Goal: Task Accomplishment & Management: Use online tool/utility

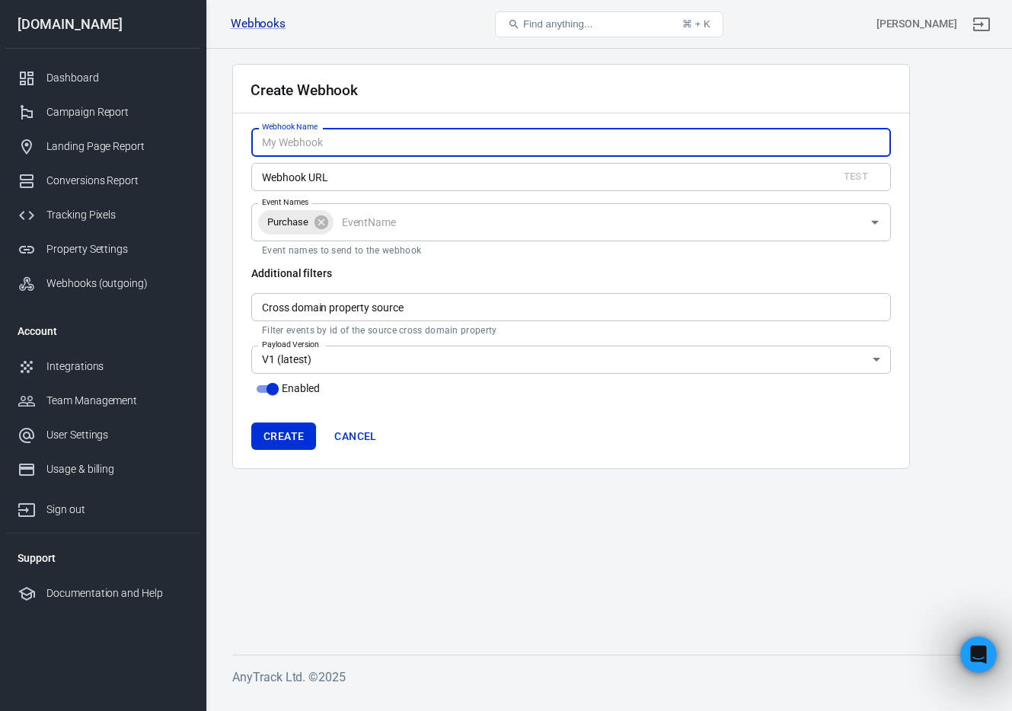
scroll to position [815, 0]
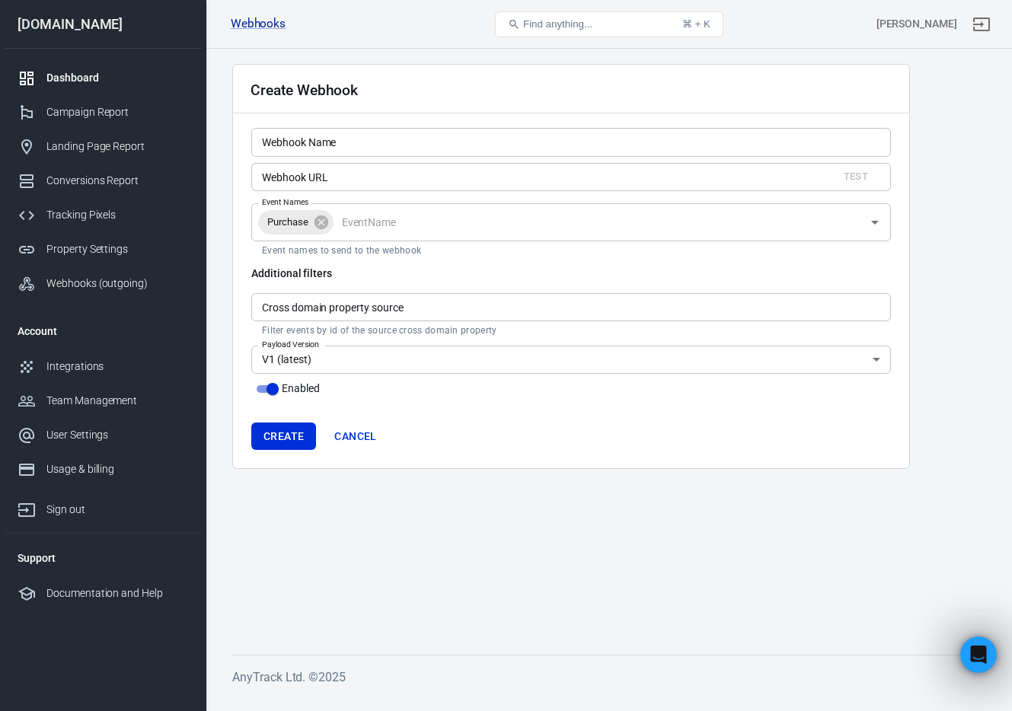
click at [82, 79] on div "Dashboard" at bounding box center [117, 78] width 142 height 16
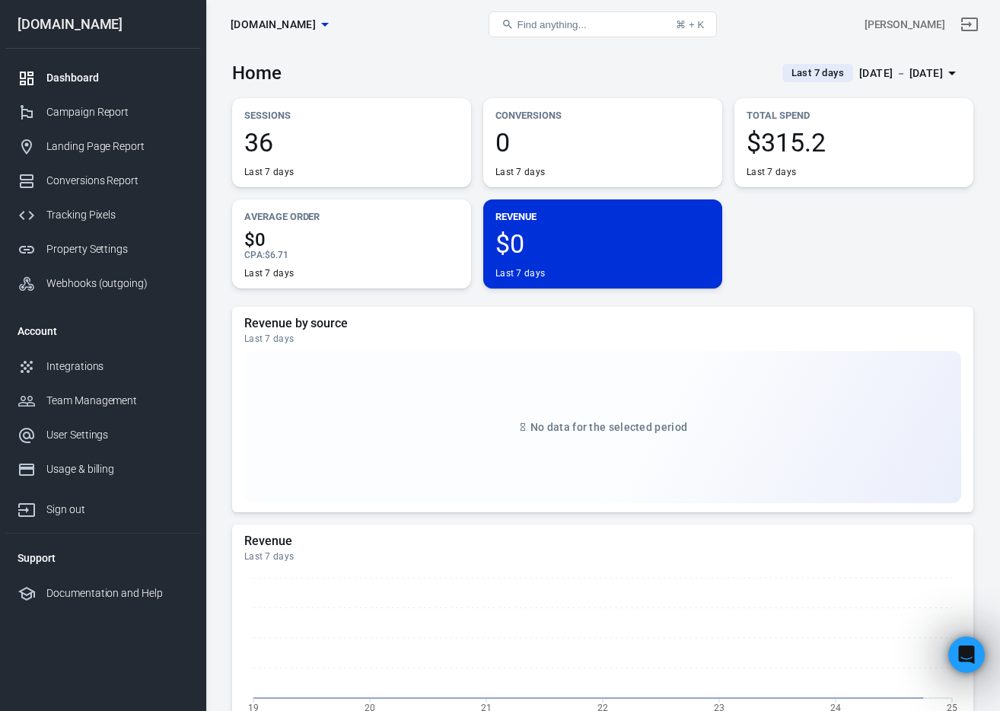
click at [82, 79] on div "Dashboard" at bounding box center [117, 78] width 142 height 16
click at [291, 257] on div "CPA : $6.71" at bounding box center [351, 255] width 215 height 12
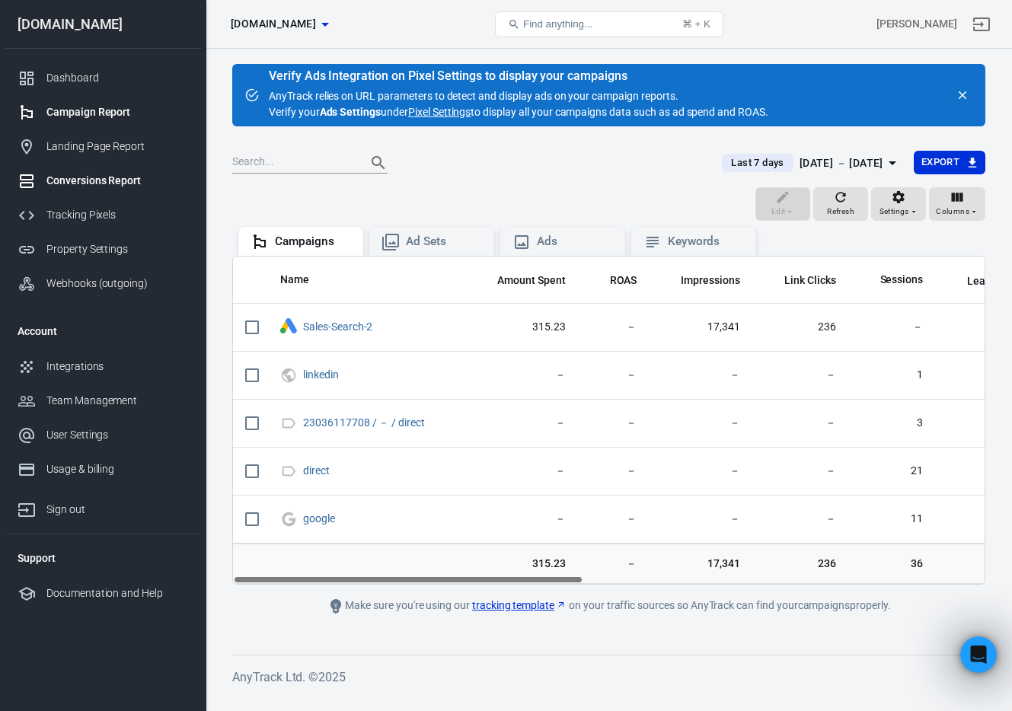
click at [110, 190] on link "Conversions Report" at bounding box center [102, 181] width 195 height 34
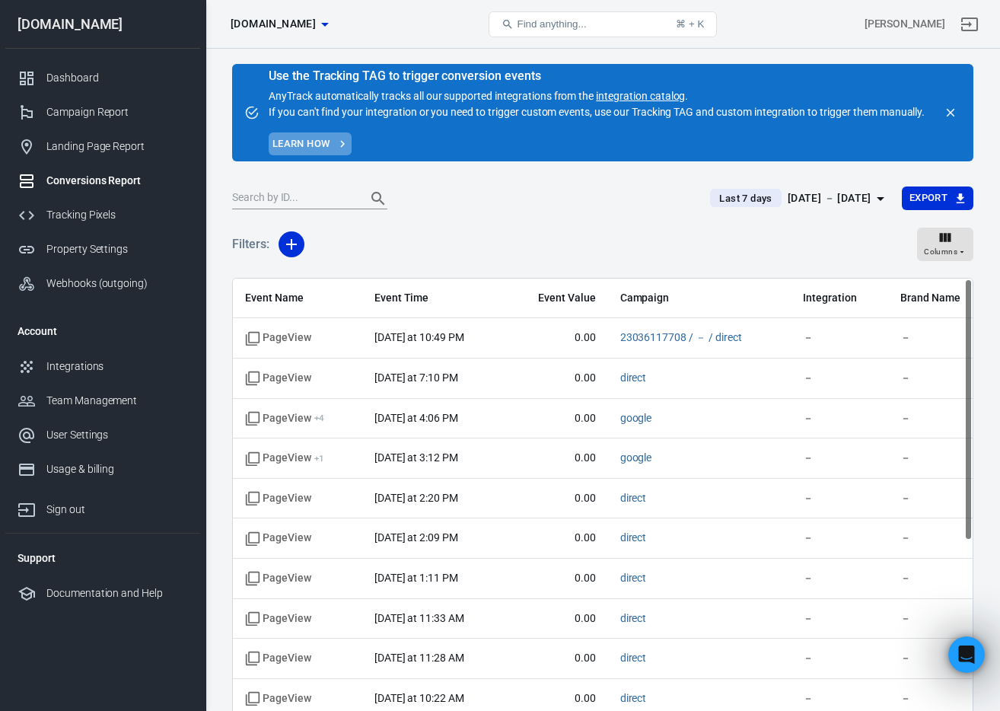
click at [325, 145] on link "Learn how" at bounding box center [310, 144] width 83 height 24
click at [107, 77] on div "Dashboard" at bounding box center [117, 78] width 142 height 16
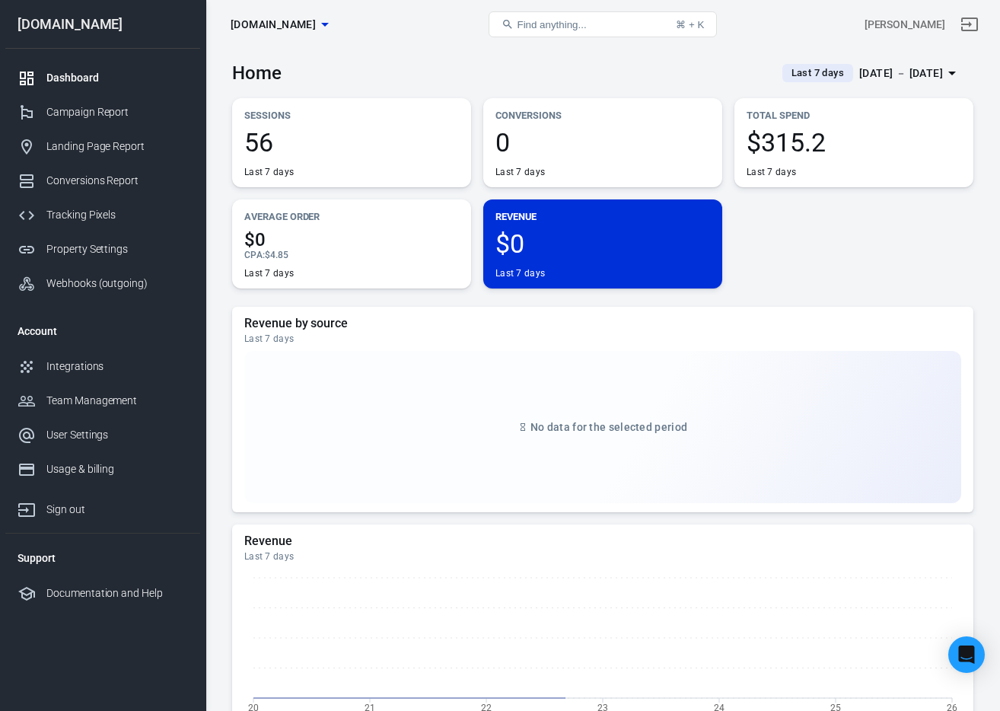
click at [547, 125] on div "Conversions 0 Last 7 days" at bounding box center [602, 142] width 239 height 89
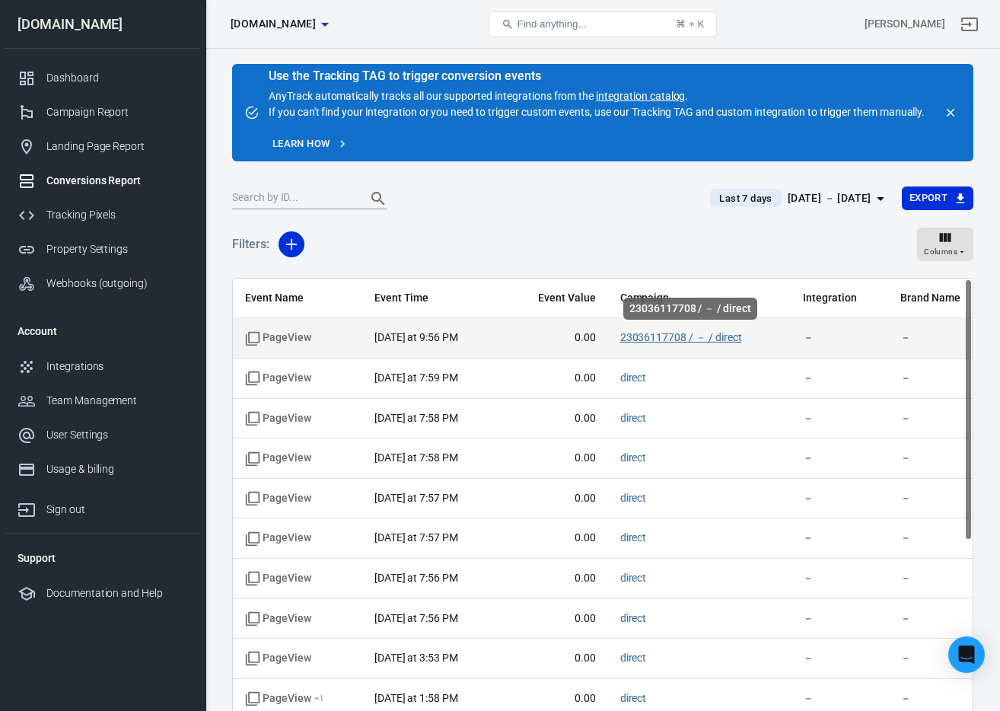
click at [702, 340] on link "23036117708 / － / direct" at bounding box center [681, 337] width 122 height 12
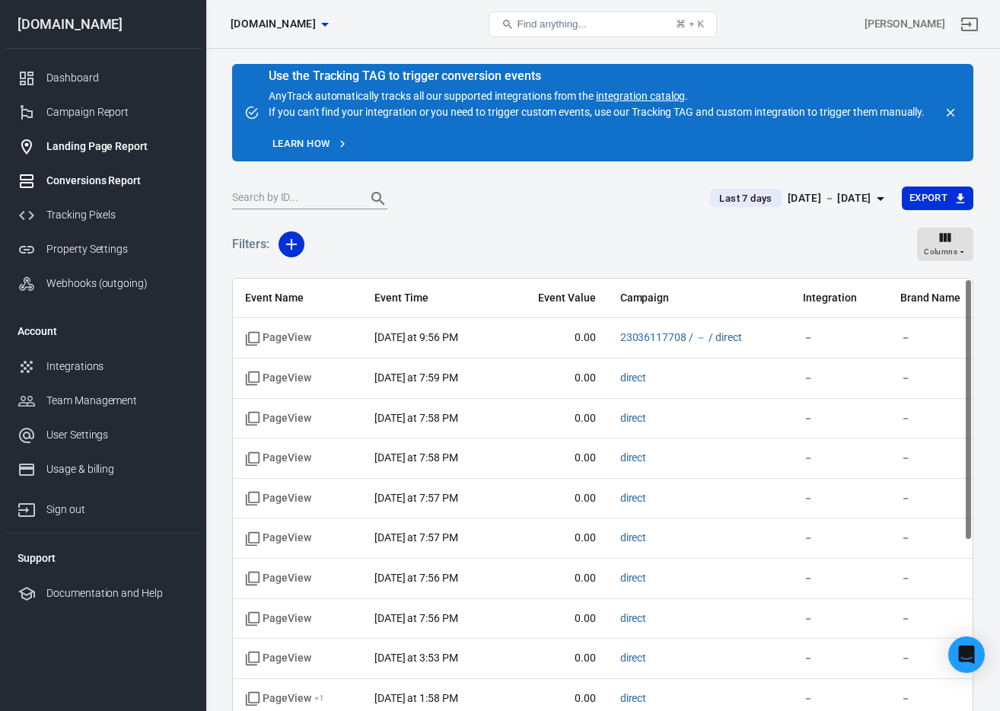
click at [105, 148] on div "Landing Page Report" at bounding box center [117, 147] width 142 height 16
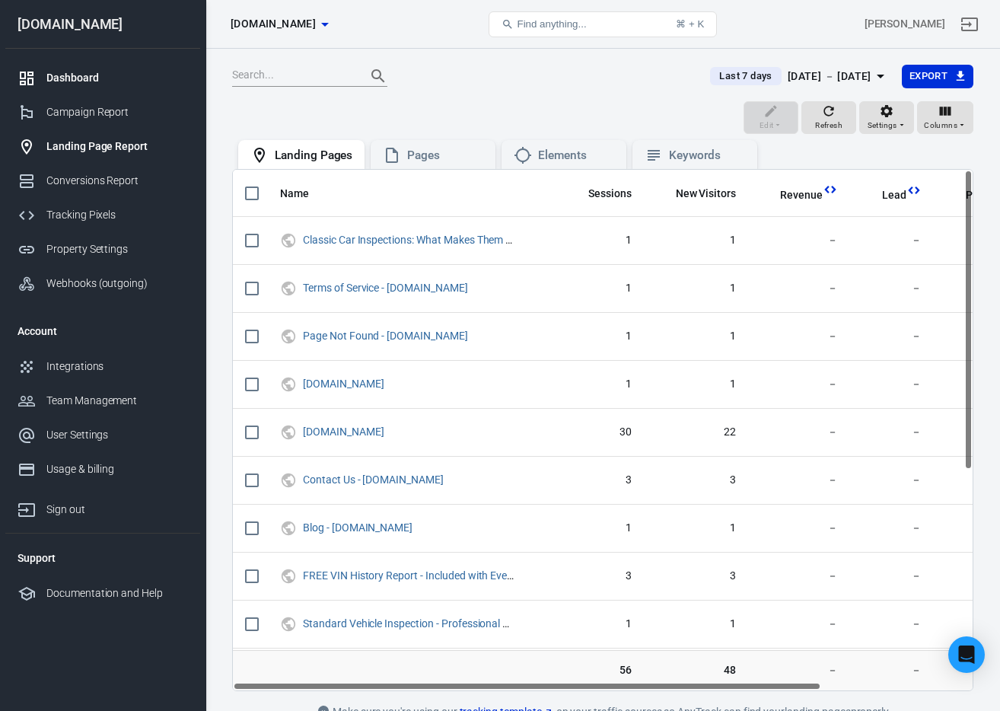
click at [82, 84] on div "Dashboard" at bounding box center [117, 78] width 142 height 16
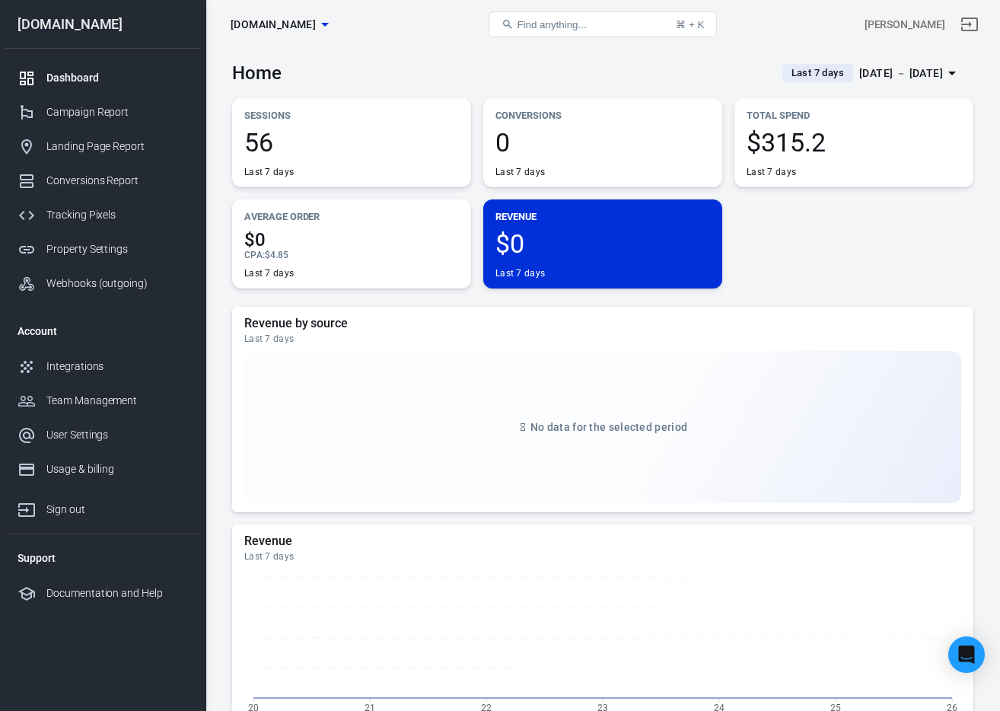
click at [354, 169] on div "Last 7 days" at bounding box center [351, 172] width 215 height 12
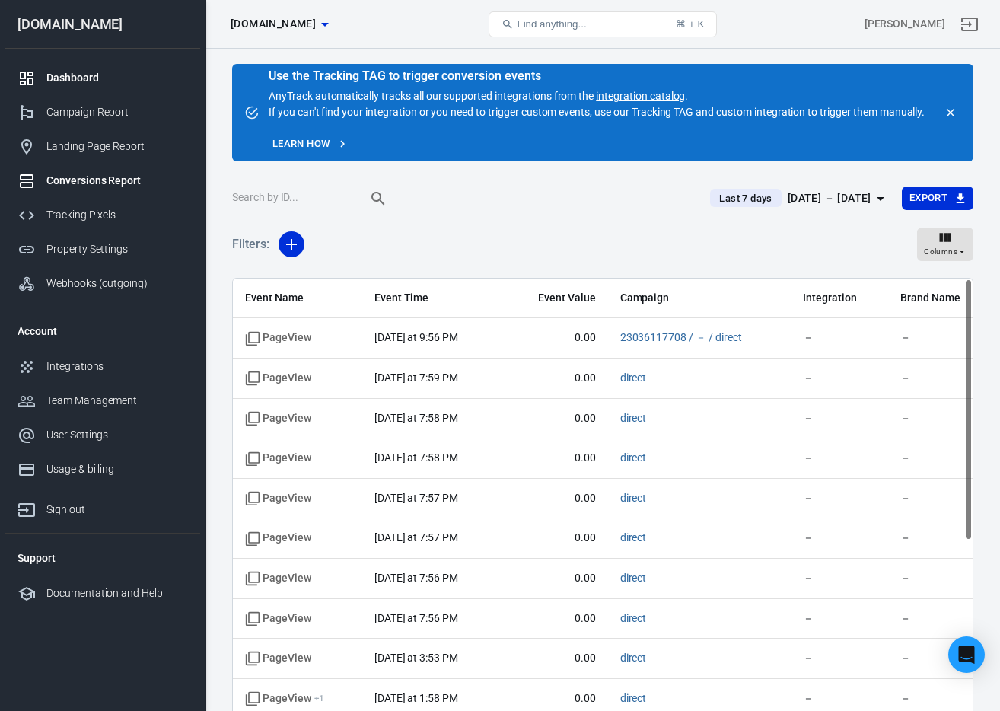
click at [77, 70] on div "Dashboard" at bounding box center [117, 78] width 142 height 16
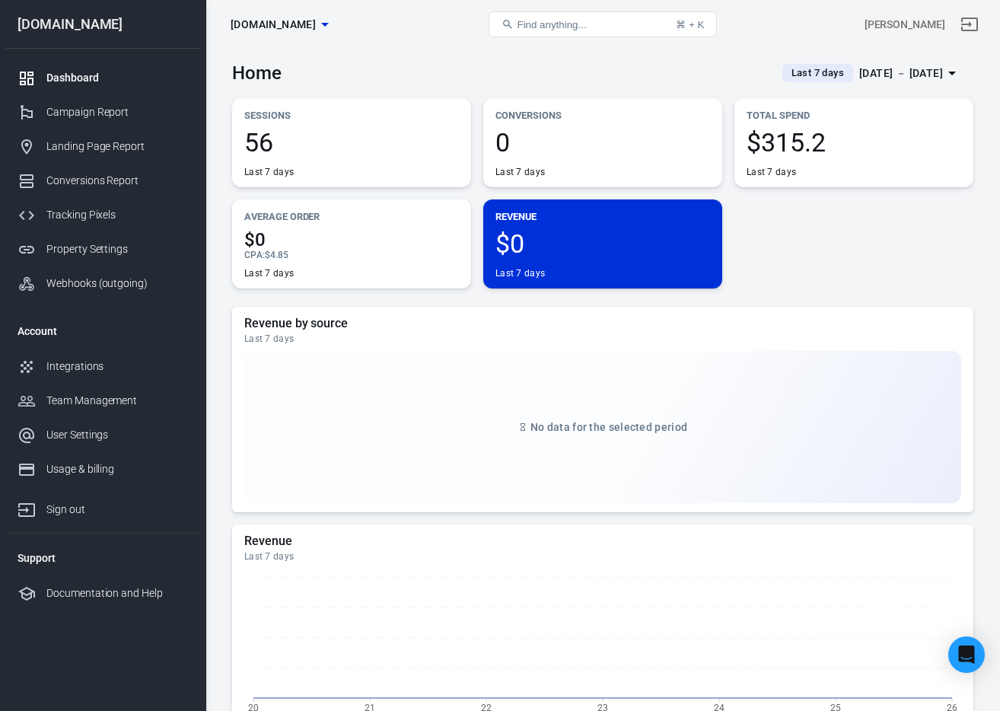
click at [387, 251] on div "CPA : $4.85" at bounding box center [351, 255] width 215 height 12
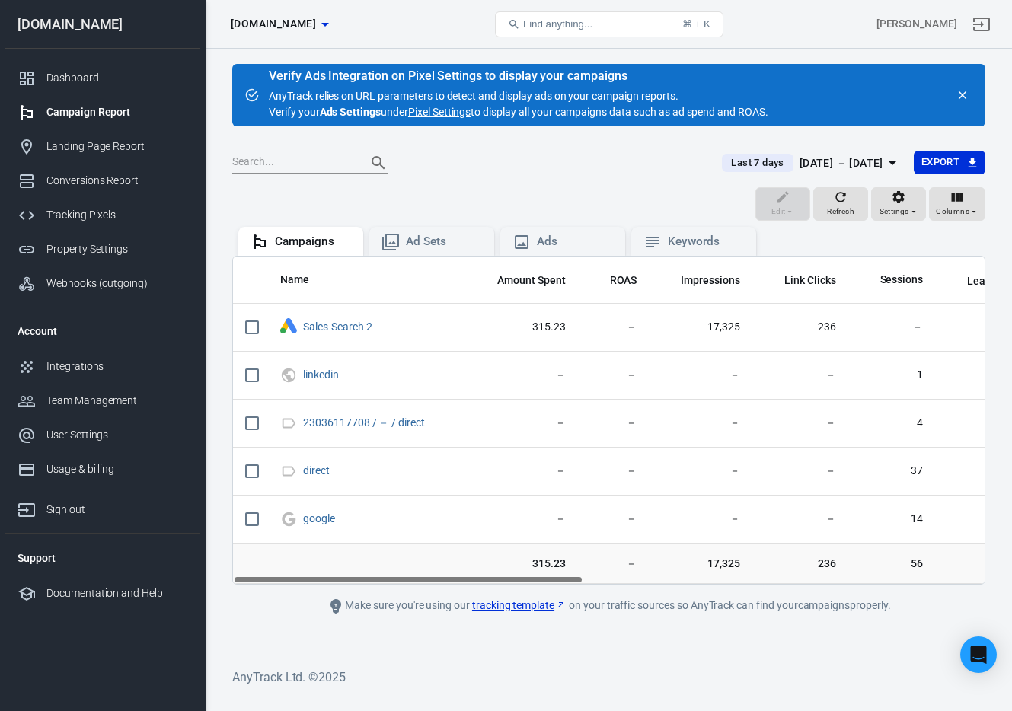
click at [495, 606] on link "tracking template" at bounding box center [519, 606] width 94 height 16
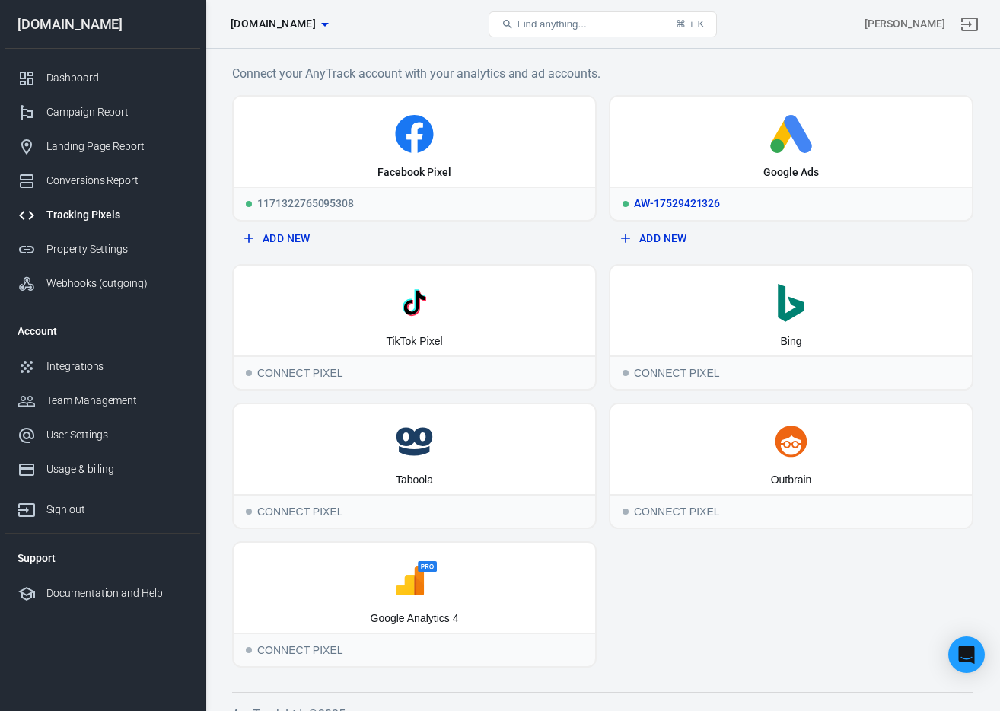
click at [654, 157] on div "Google Ads" at bounding box center [792, 142] width 362 height 90
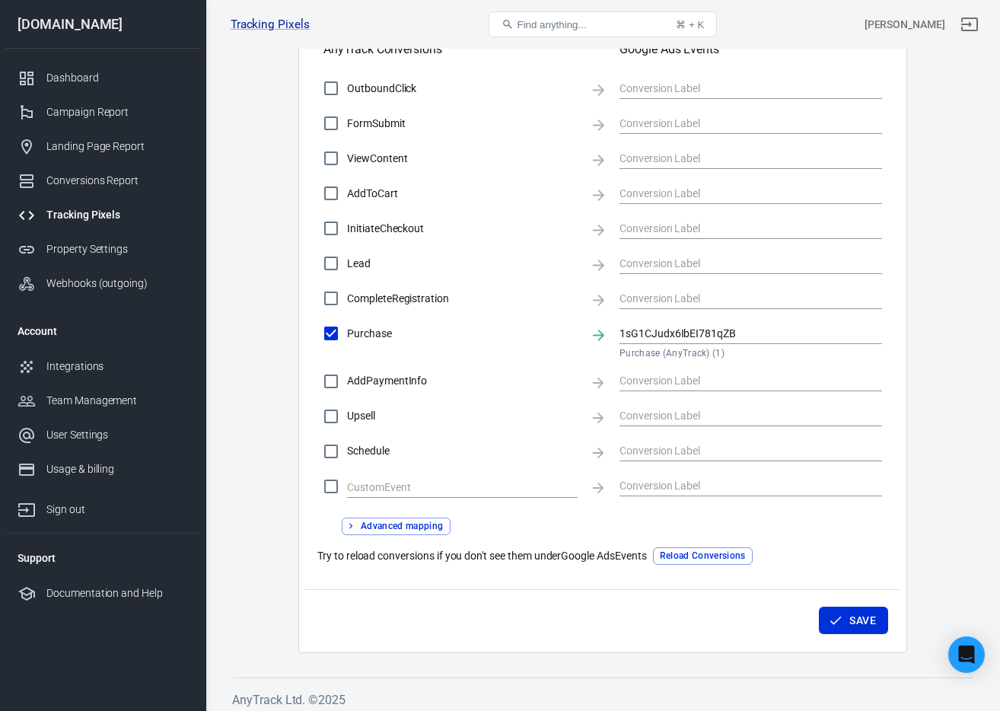
scroll to position [545, 0]
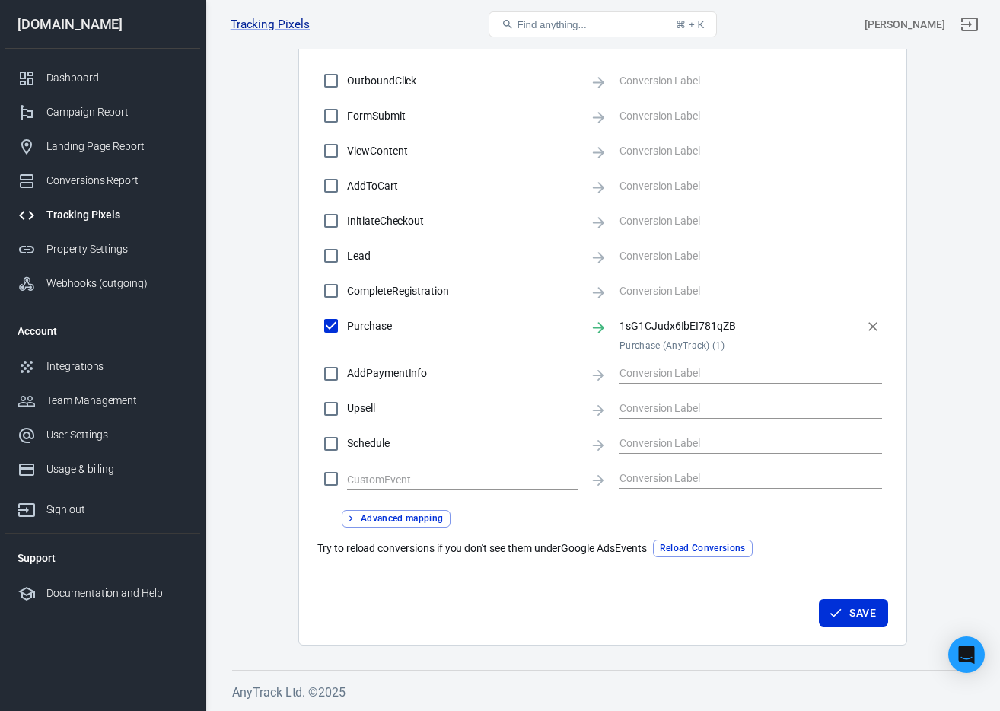
click at [676, 328] on input "1sG1CJudx6IbEI781qZB" at bounding box center [740, 325] width 240 height 19
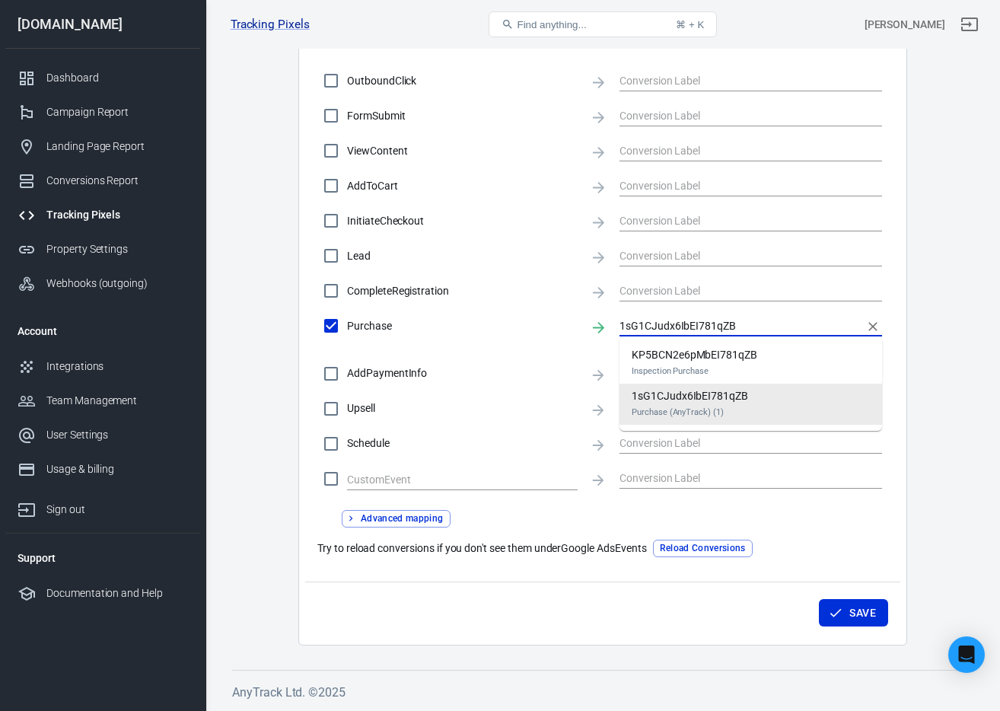
click at [676, 328] on input "1sG1CJudx6IbEI781qZB" at bounding box center [740, 325] width 240 height 19
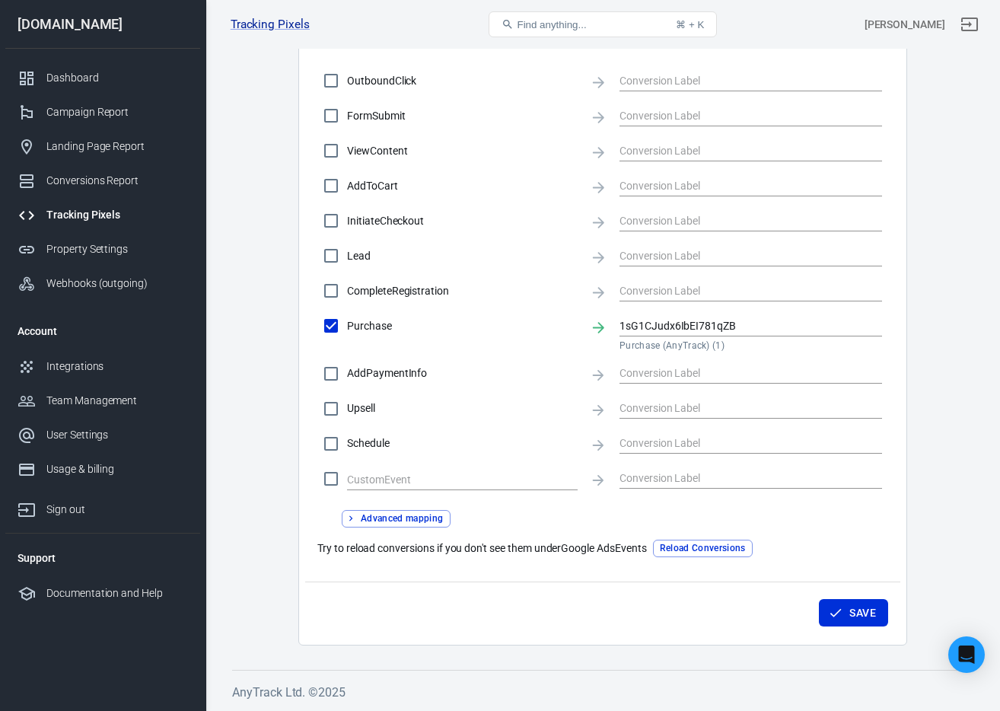
click at [547, 332] on span "Purchase" at bounding box center [462, 326] width 231 height 16
click at [347, 332] on input "Purchase" at bounding box center [331, 326] width 32 height 32
checkbox input "false"
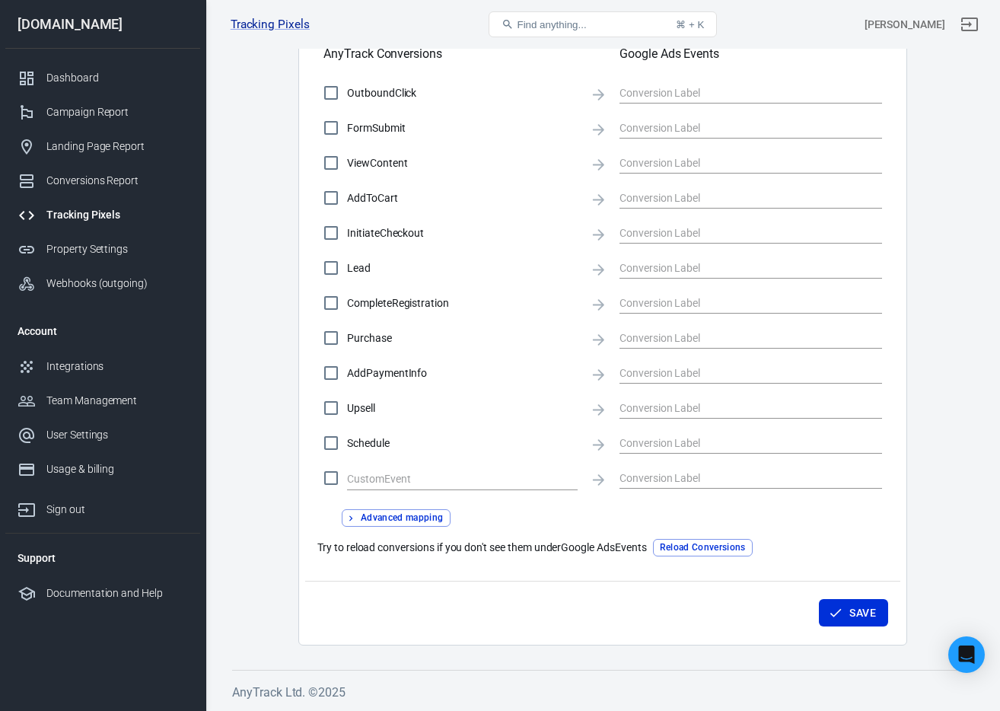
click at [486, 343] on span "Purchase" at bounding box center [462, 338] width 231 height 16
click at [347, 343] on input "Purchase" at bounding box center [331, 338] width 32 height 32
checkbox input "true"
type input "1sG1CJudx6IbEI781qZB"
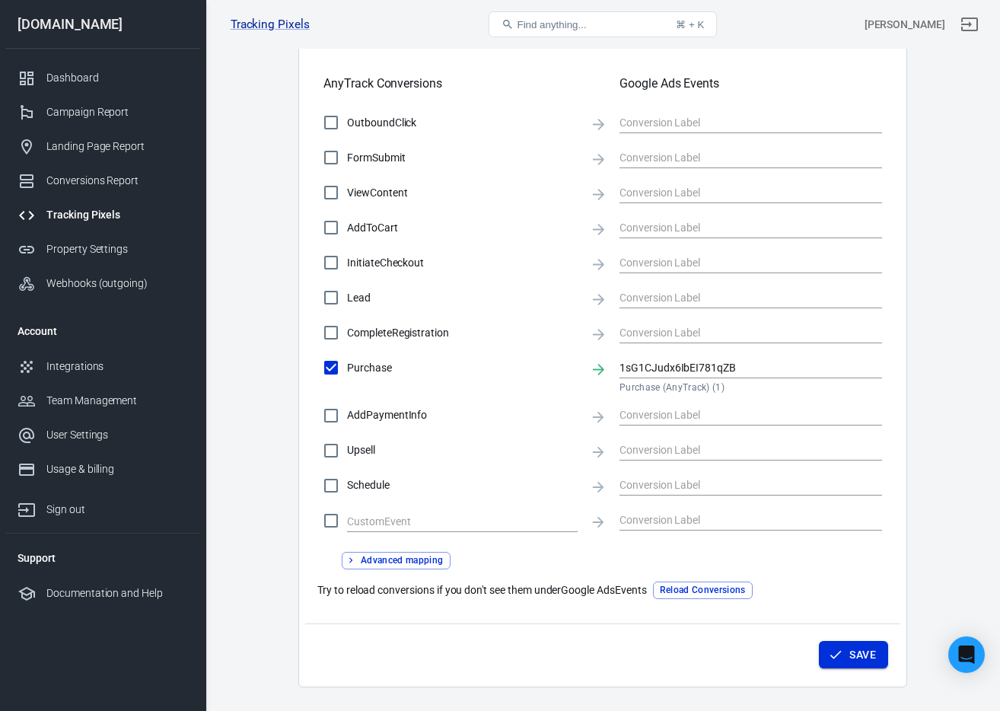
scroll to position [545, 0]
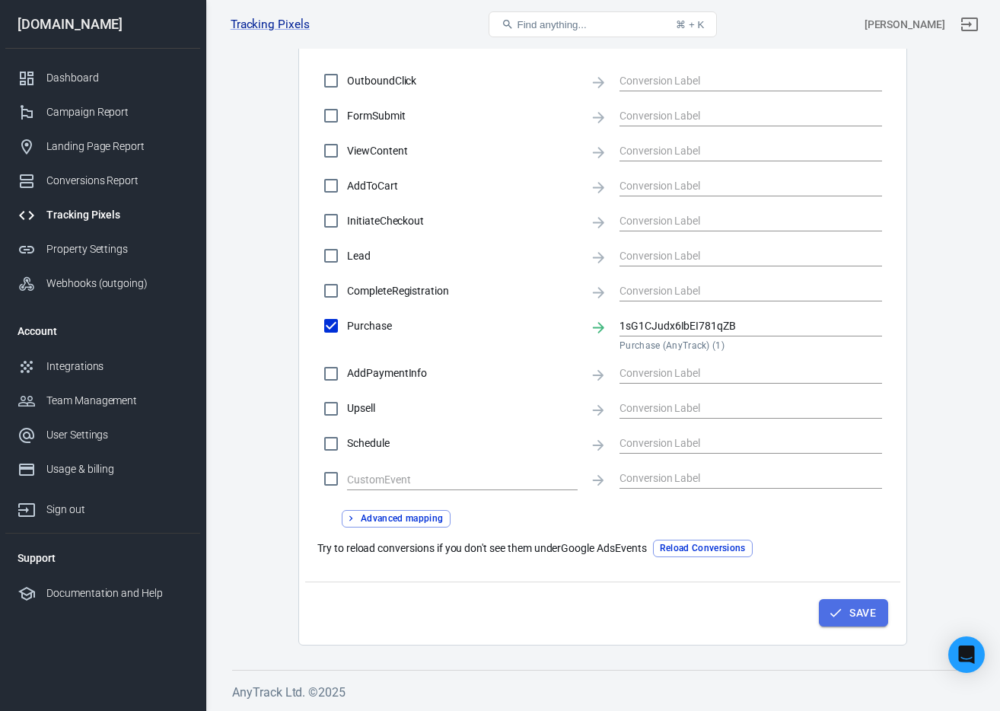
click at [846, 617] on button "Save" at bounding box center [853, 613] width 69 height 28
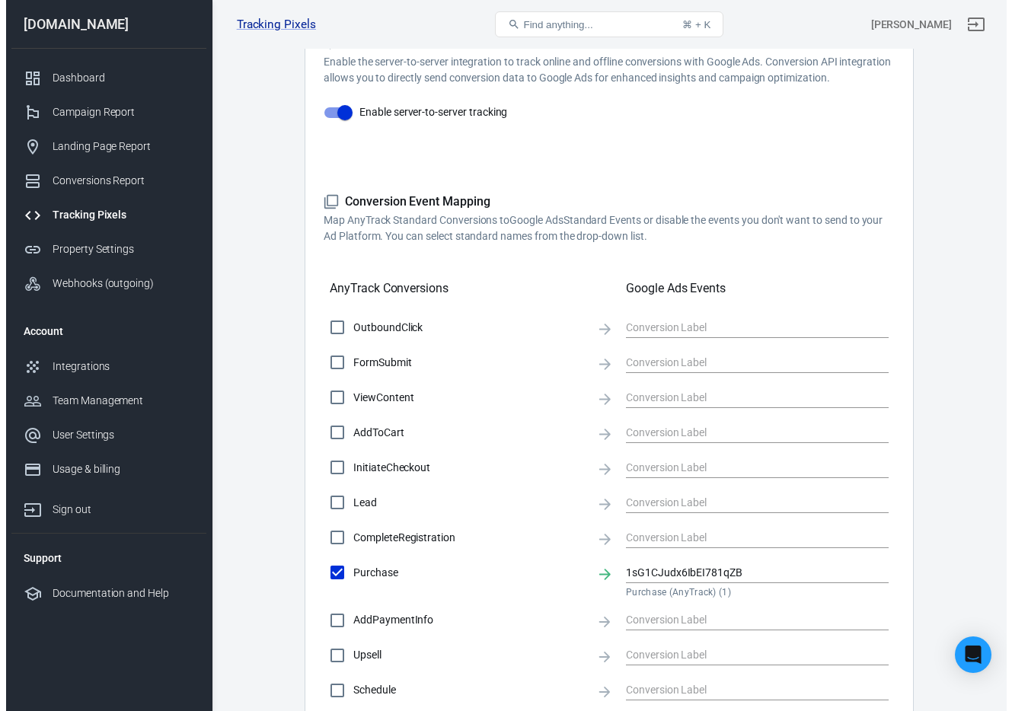
scroll to position [0, 0]
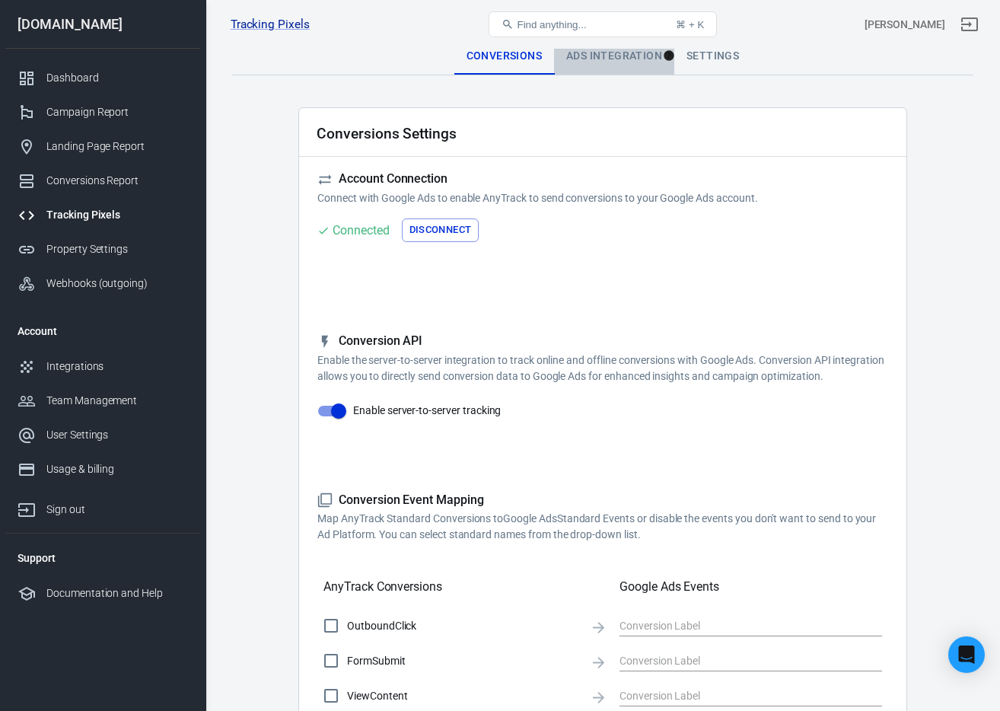
click at [620, 64] on div "Ads Integration" at bounding box center [614, 56] width 120 height 37
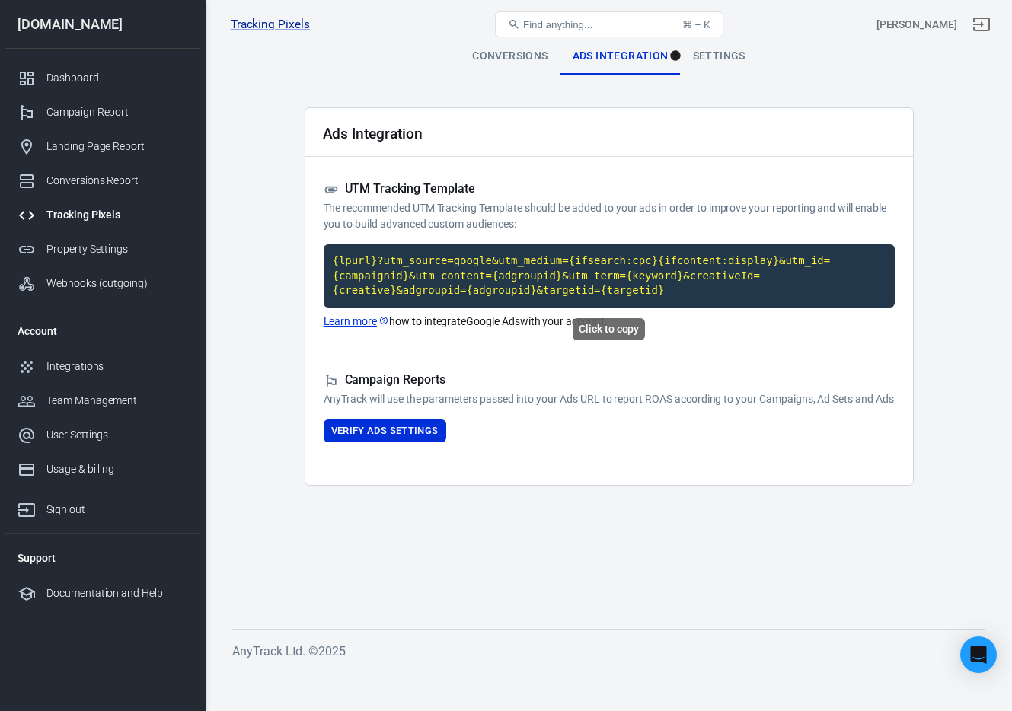
click at [673, 289] on code "{lpurl}?utm_source=google&utm_medium={ifsearch:cpc}{ifcontent:display}&utm_id={…" at bounding box center [609, 275] width 571 height 63
click at [358, 324] on link "Learn more" at bounding box center [357, 322] width 66 height 16
click at [476, 268] on code "{lpurl}?utm_source=google&utm_medium={ifsearch:cpc}{ifcontent:display}&utm_id={…" at bounding box center [609, 275] width 571 height 63
